Goal: Task Accomplishment & Management: Manage account settings

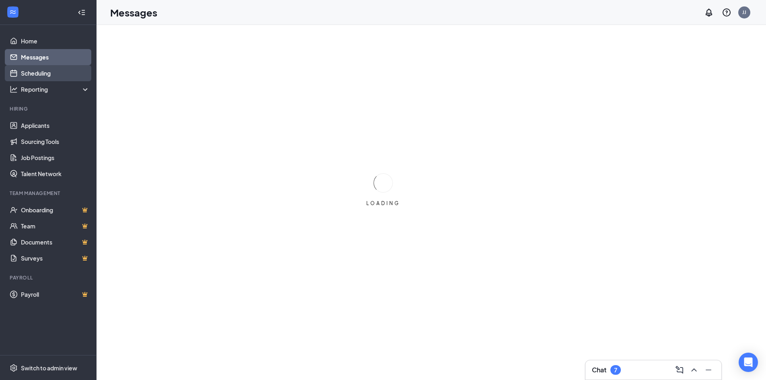
click at [53, 71] on link "Scheduling" at bounding box center [55, 73] width 69 height 16
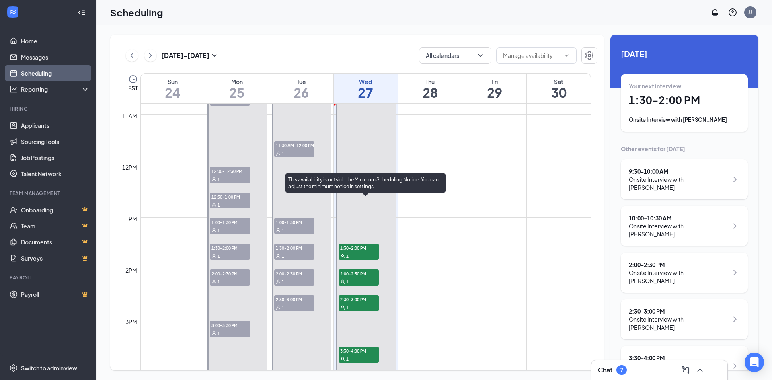
scroll to position [556, 0]
click at [355, 246] on span "1:30-2:00 PM" at bounding box center [358, 247] width 40 height 8
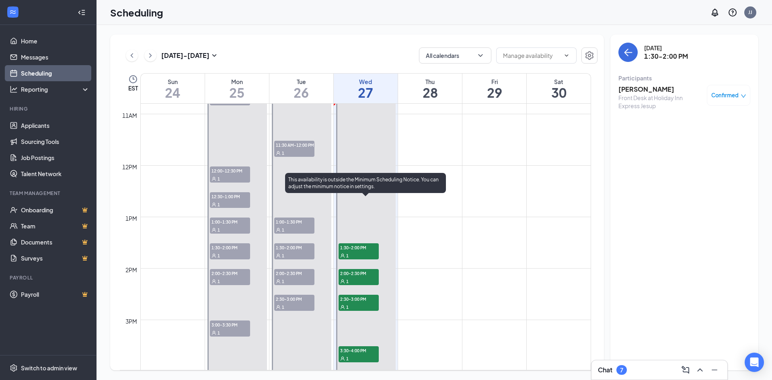
click at [351, 273] on span "2:00-2:30 PM" at bounding box center [358, 273] width 40 height 8
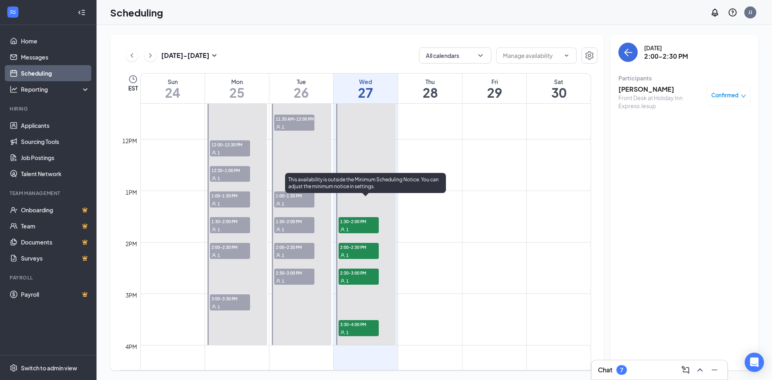
scroll to position [596, 0]
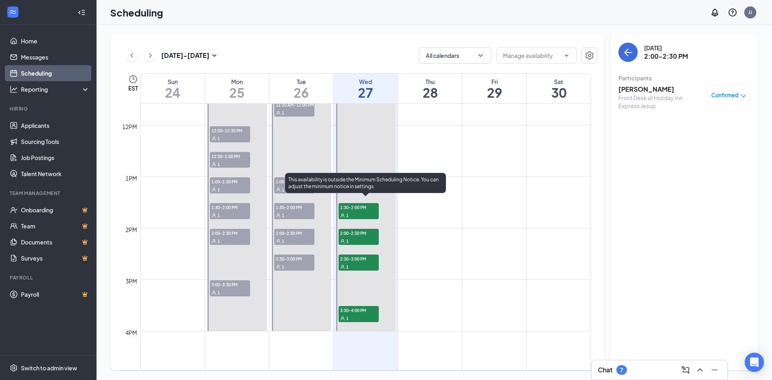
click at [361, 256] on span "2:30-3:00 PM" at bounding box center [358, 258] width 40 height 8
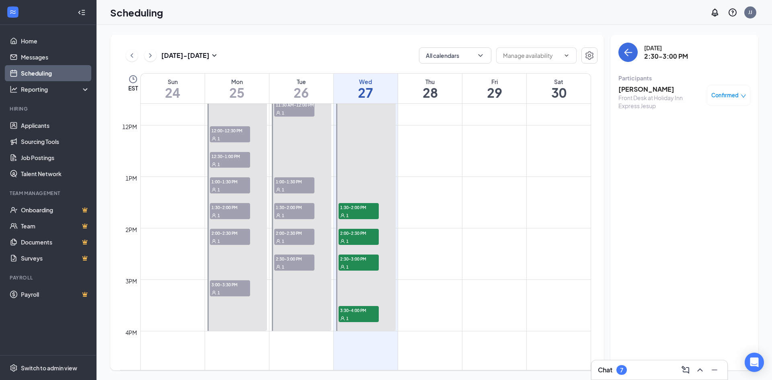
click at [649, 92] on h3 "[PERSON_NAME]" at bounding box center [660, 89] width 84 height 9
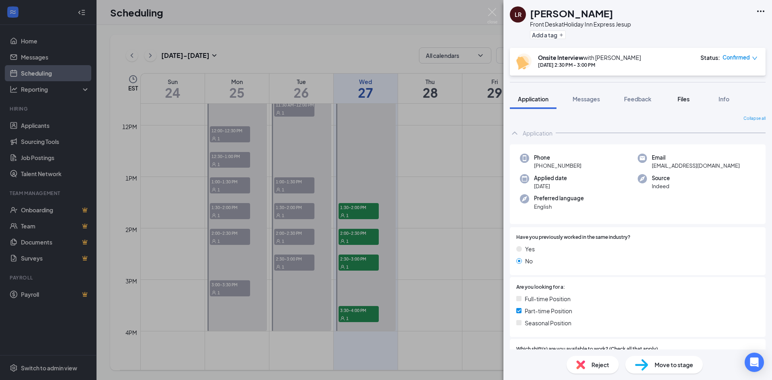
click at [685, 98] on span "Files" at bounding box center [683, 98] width 12 height 7
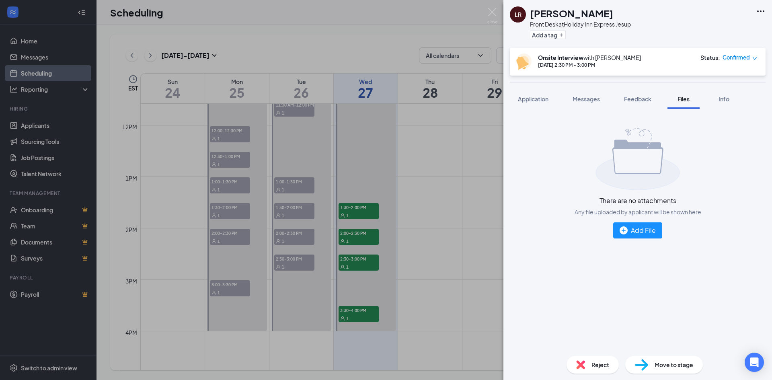
click at [362, 206] on div "[PERSON_NAME] Front Desk at Holiday Inn Express Jesup Add a tag Onsite Intervie…" at bounding box center [386, 190] width 772 height 380
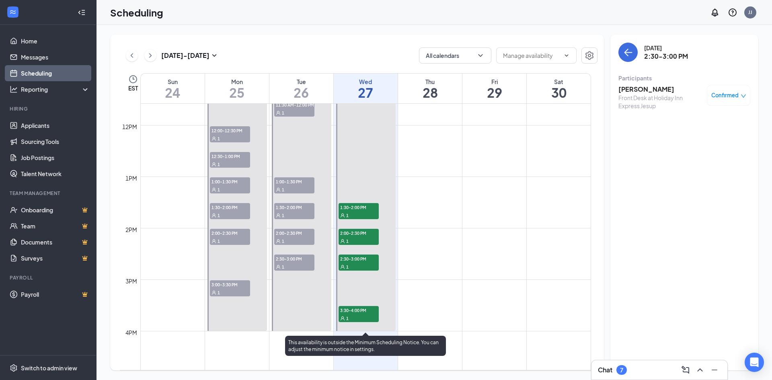
click at [356, 232] on span "2:00-2:30 PM" at bounding box center [358, 233] width 40 height 8
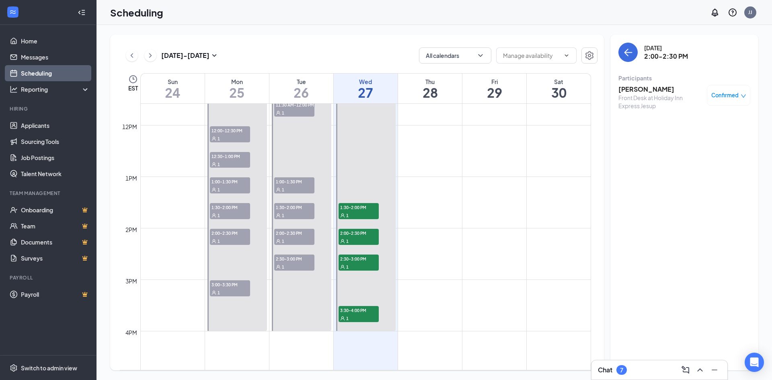
click at [645, 90] on h3 "[PERSON_NAME]" at bounding box center [660, 89] width 84 height 9
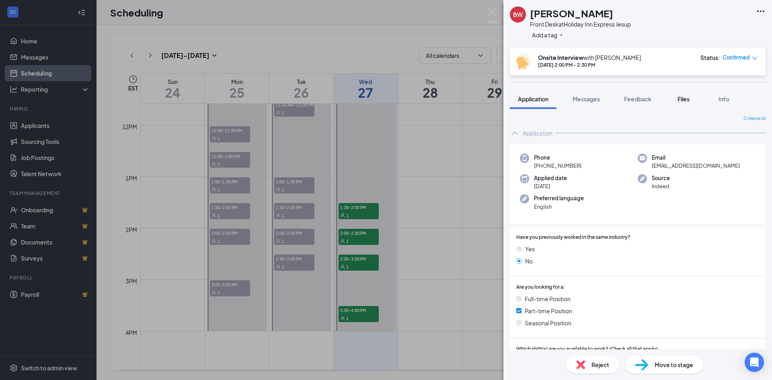
click at [679, 100] on span "Files" at bounding box center [683, 98] width 12 height 7
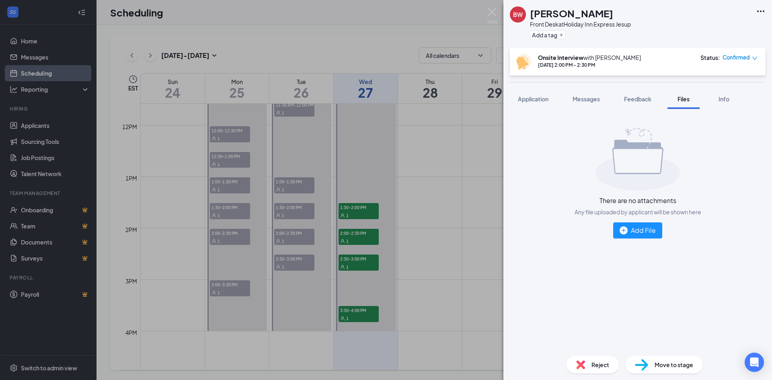
click at [349, 264] on div "BW [PERSON_NAME] Front Desk at Holiday Inn Express Jesup Add a tag Onsite Inter…" at bounding box center [386, 190] width 772 height 380
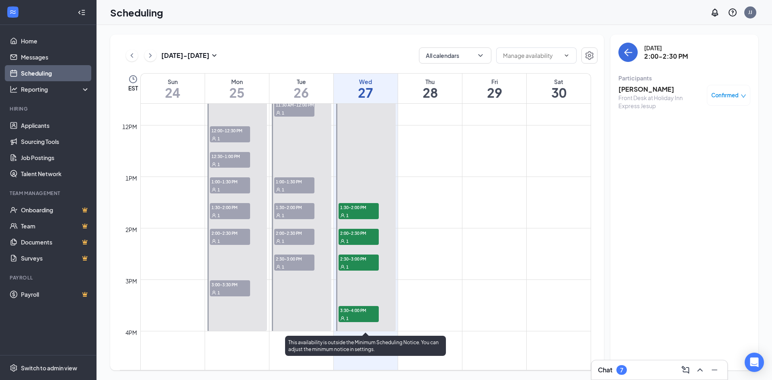
click at [357, 315] on div "1" at bounding box center [358, 318] width 40 height 8
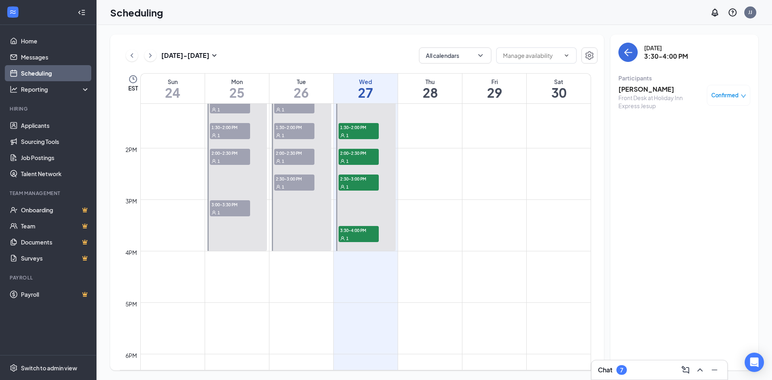
scroll to position [676, 0]
click at [655, 90] on h3 "[PERSON_NAME]" at bounding box center [660, 89] width 84 height 9
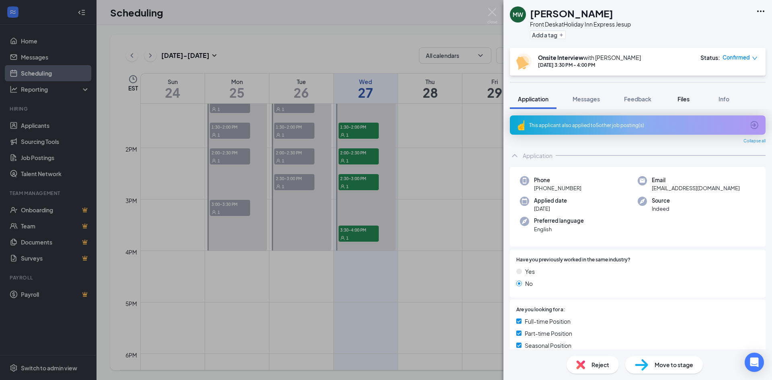
click at [689, 100] on span "Files" at bounding box center [683, 98] width 12 height 7
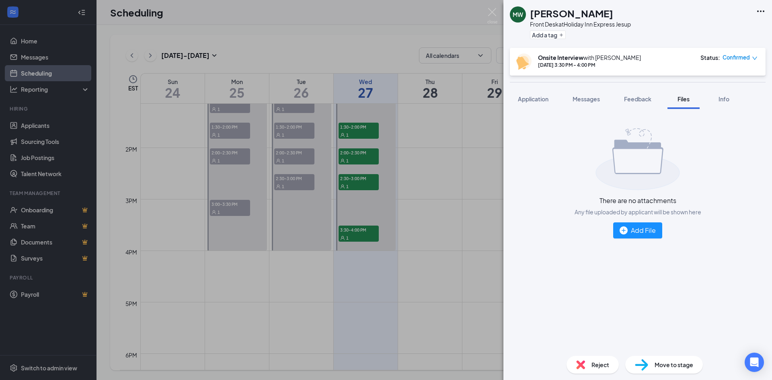
click at [375, 178] on div "MW [PERSON_NAME] Front Desk at Holiday Inn Express Jesup Add a tag Onsite Inter…" at bounding box center [386, 190] width 772 height 380
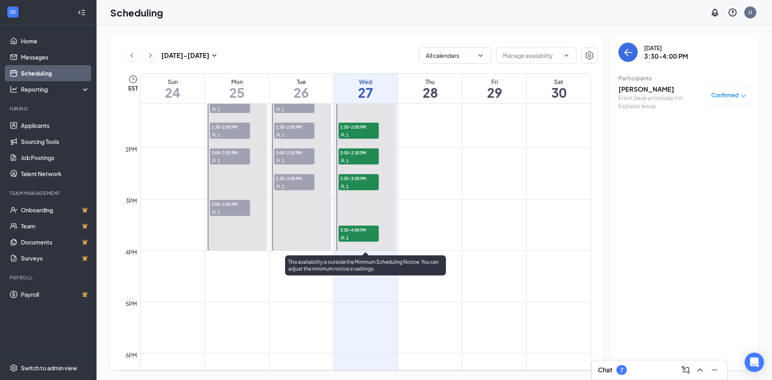
click at [369, 132] on div "1" at bounding box center [358, 135] width 40 height 8
click at [365, 132] on div "1" at bounding box center [358, 135] width 40 height 8
click at [367, 131] on div "1" at bounding box center [358, 135] width 40 height 8
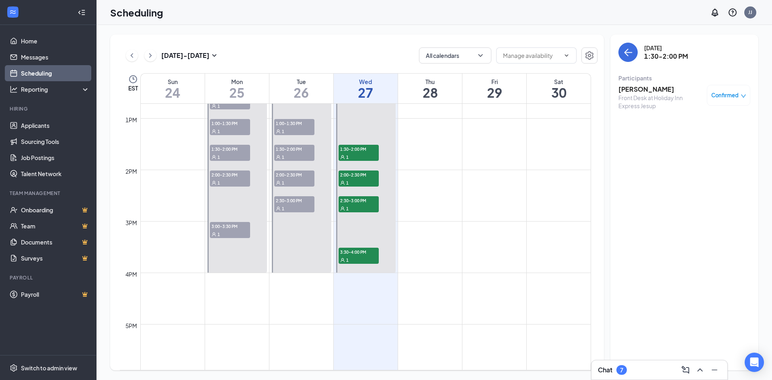
scroll to position [636, 0]
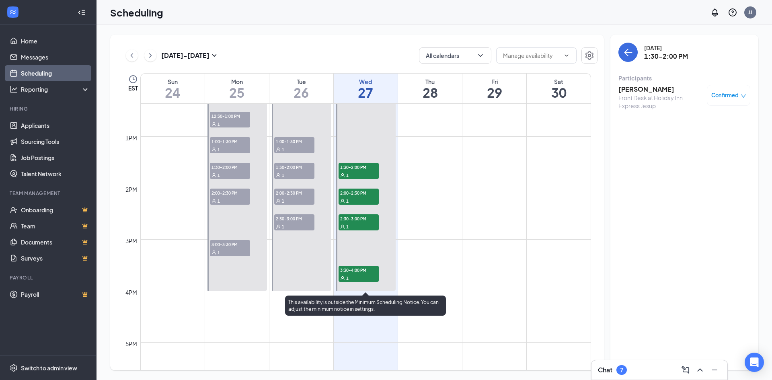
click at [359, 166] on span "1:30-2:00 PM" at bounding box center [358, 167] width 40 height 8
click at [373, 194] on span "2:00-2:30 PM" at bounding box center [358, 193] width 40 height 8
click at [363, 220] on span "2:30-3:00 PM" at bounding box center [358, 218] width 40 height 8
click at [354, 268] on span "3:30-4:00 PM" at bounding box center [358, 270] width 40 height 8
click at [359, 224] on div "1" at bounding box center [358, 226] width 40 height 8
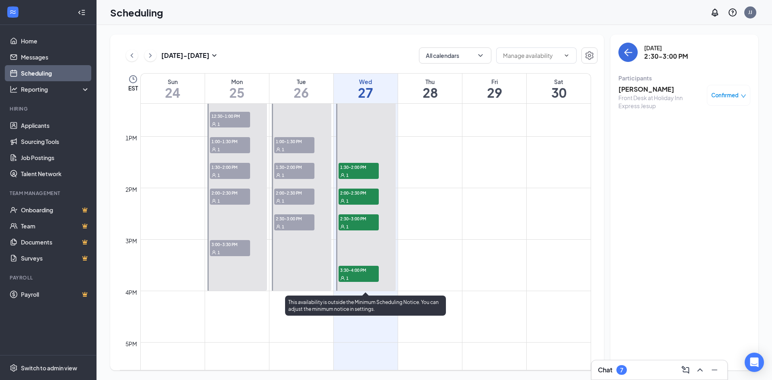
click at [356, 193] on span "2:00-2:30 PM" at bounding box center [358, 193] width 40 height 8
click at [357, 169] on span "1:30-2:00 PM" at bounding box center [358, 167] width 40 height 8
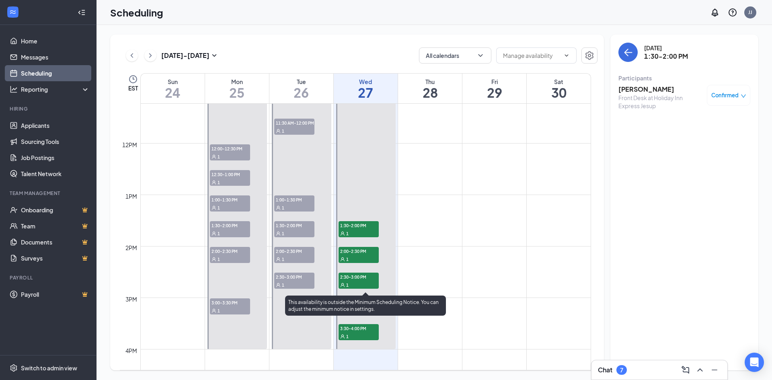
scroll to position [596, 0]
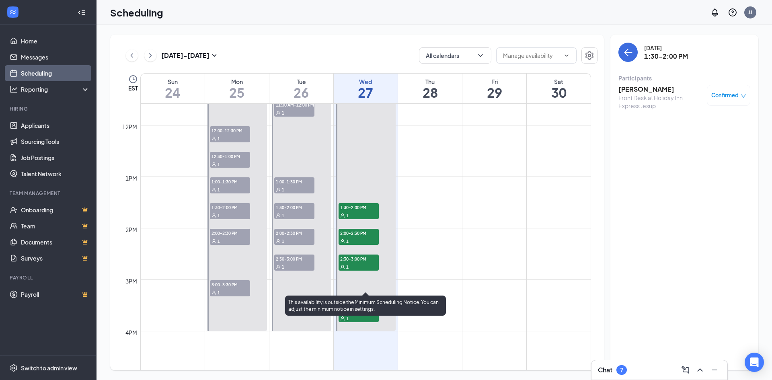
click at [356, 232] on span "2:00-2:30 PM" at bounding box center [358, 233] width 40 height 8
click at [356, 256] on span "2:30-3:00 PM" at bounding box center [358, 258] width 40 height 8
